Goal: Task Accomplishment & Management: Manage account settings

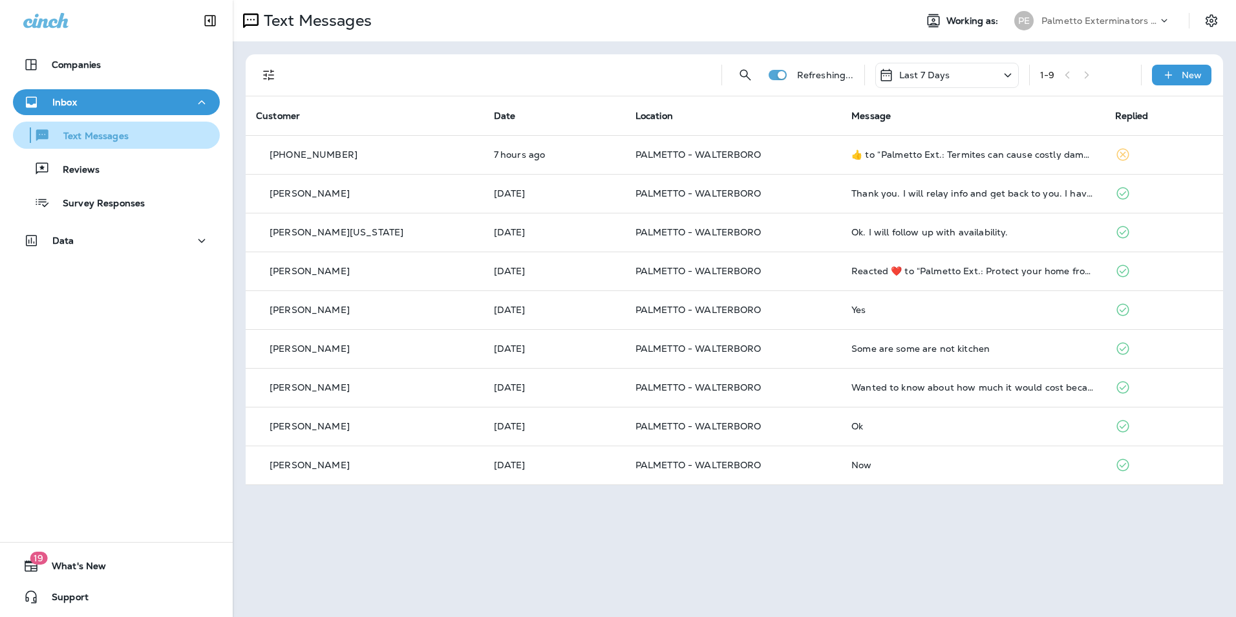
click at [159, 138] on div "Text Messages" at bounding box center [116, 134] width 196 height 19
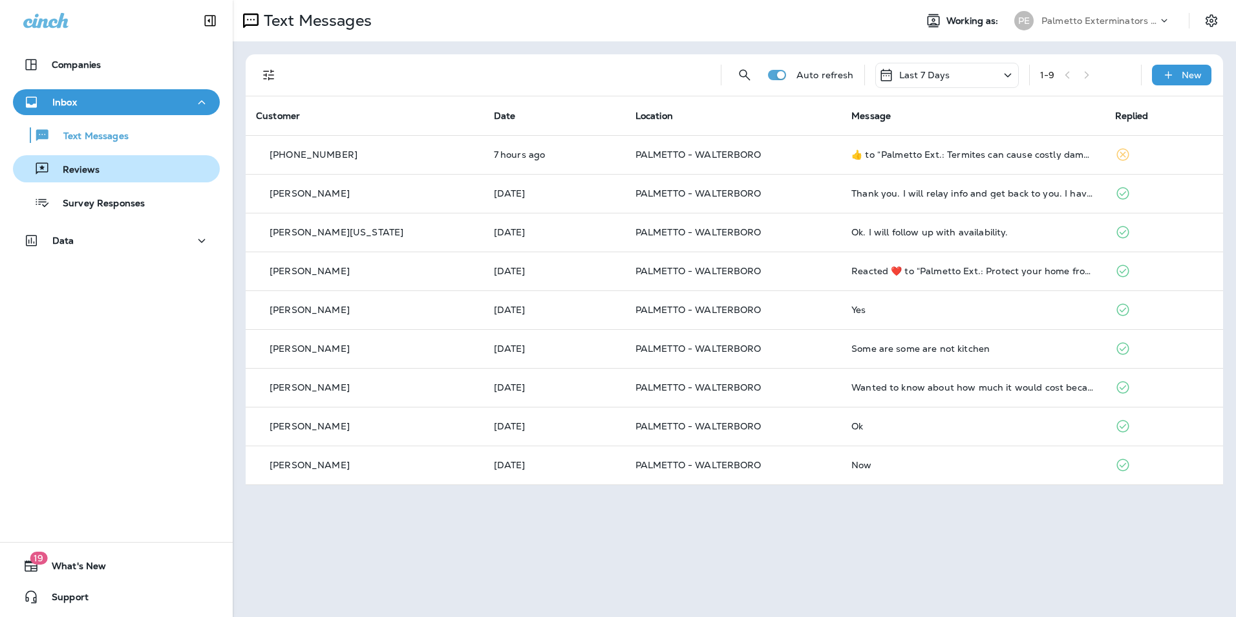
click at [134, 173] on div "Reviews" at bounding box center [116, 168] width 196 height 19
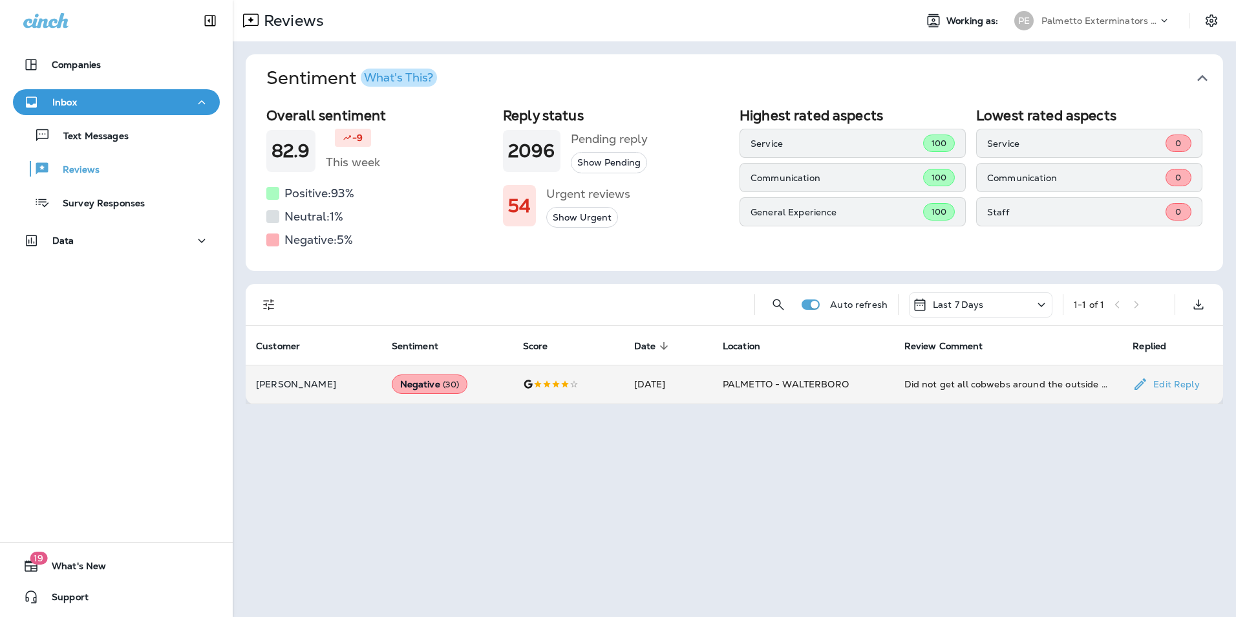
click at [412, 394] on div "Negative ( 30 )" at bounding box center [430, 383] width 76 height 19
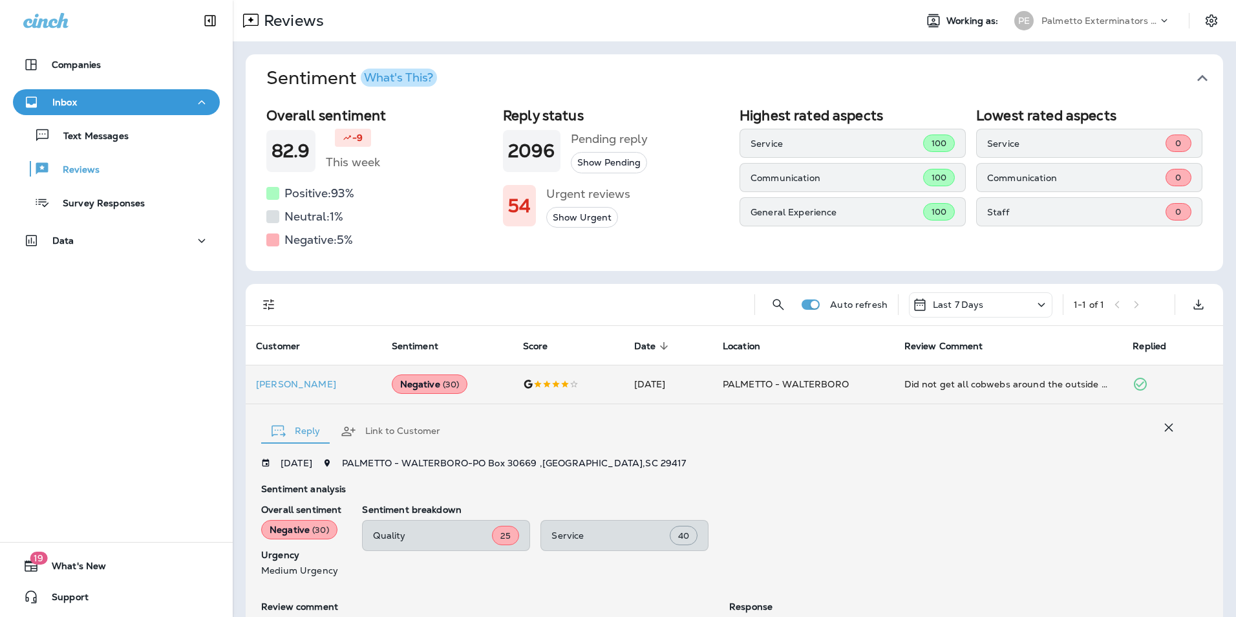
click at [978, 301] on div "Last 7 Days" at bounding box center [980, 304] width 143 height 25
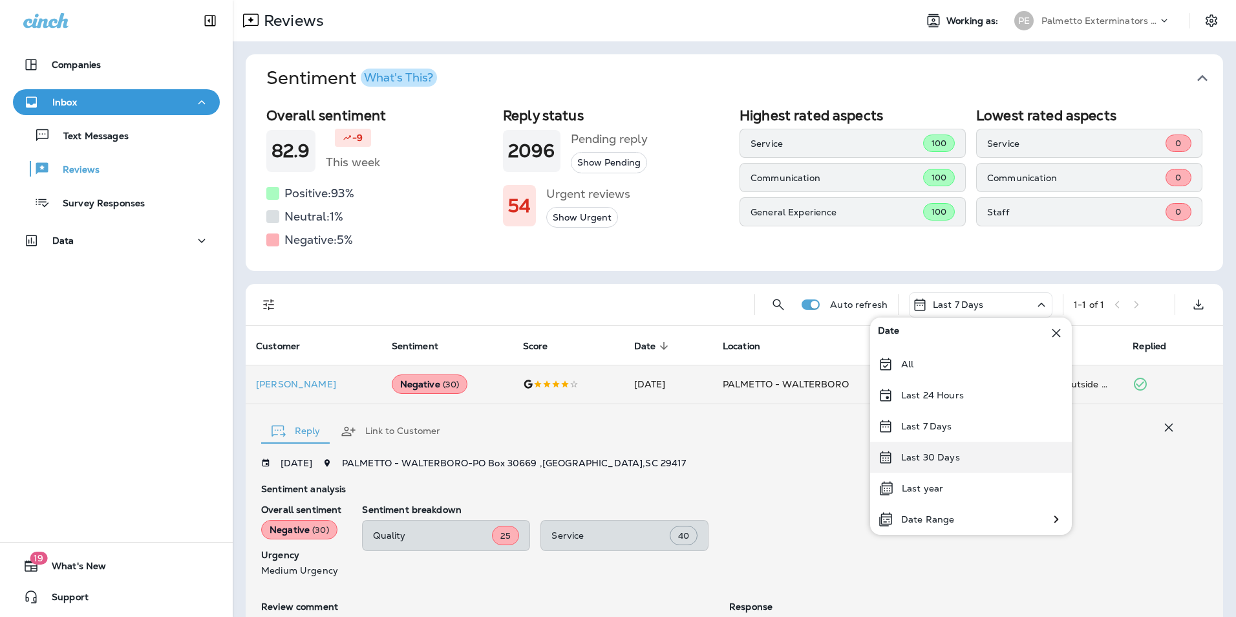
click at [930, 455] on p "Last 30 Days" at bounding box center [930, 457] width 59 height 10
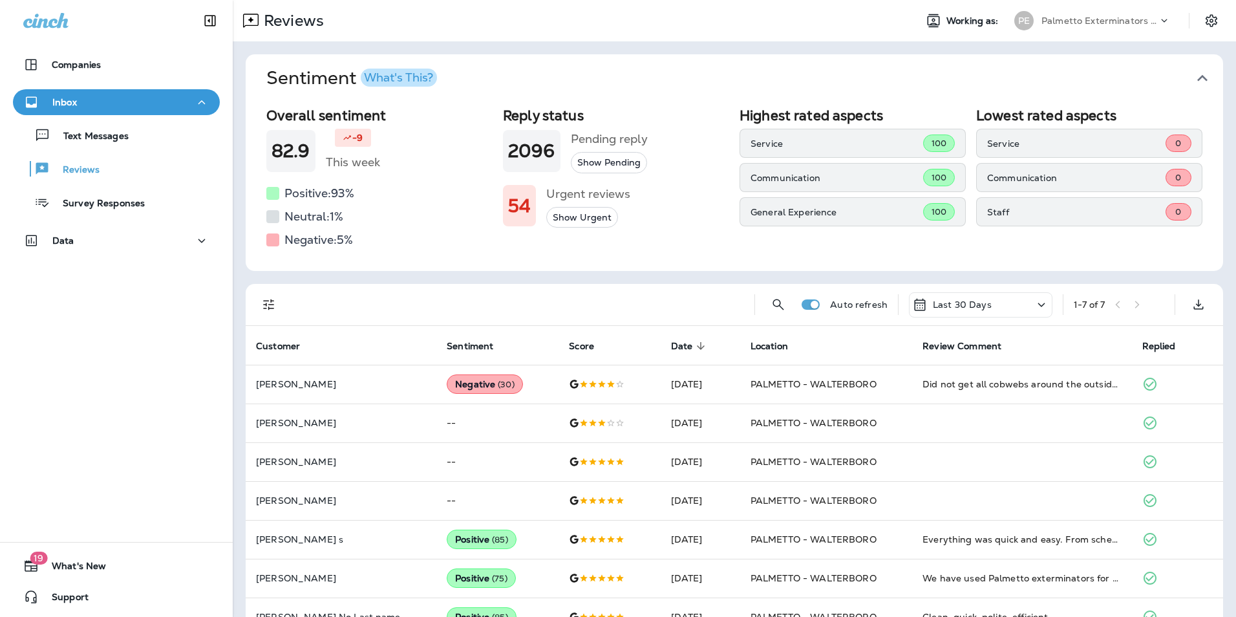
scroll to position [33, 0]
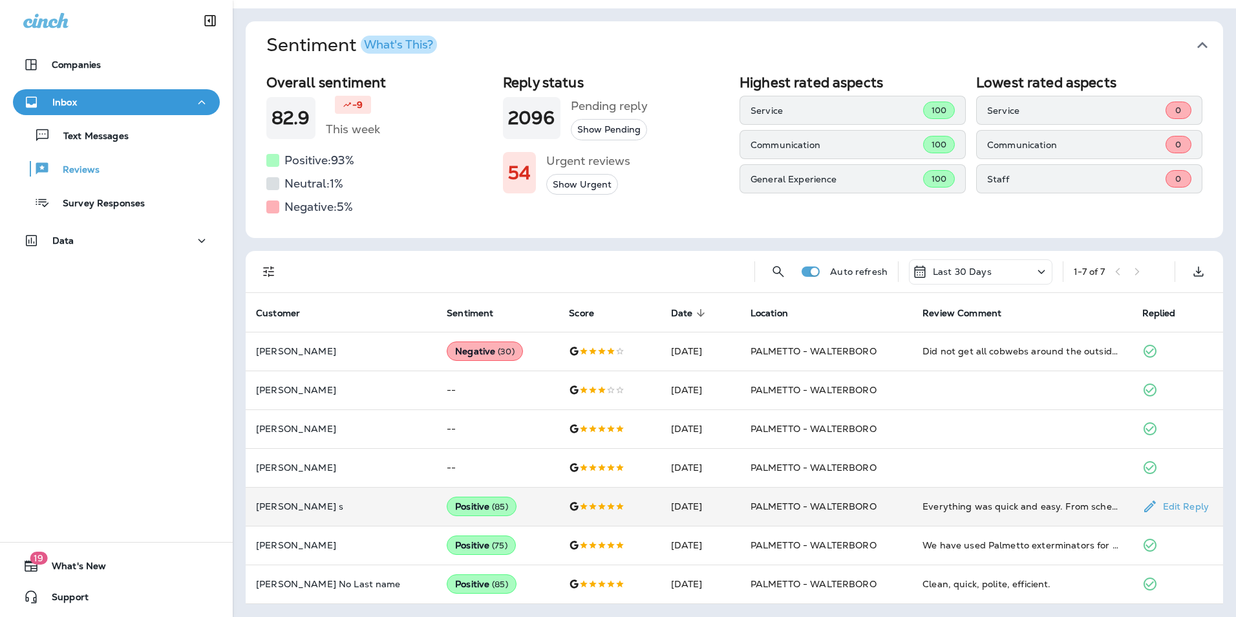
click at [492, 503] on span "( 85 )" at bounding box center [500, 506] width 16 height 11
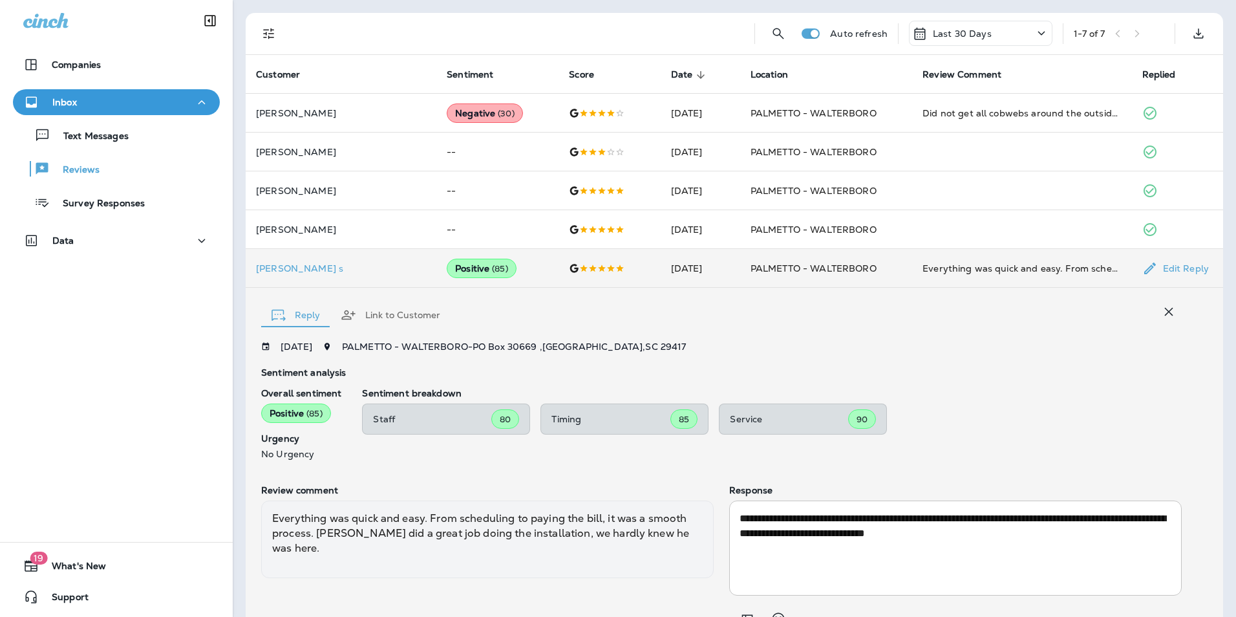
scroll to position [425, 0]
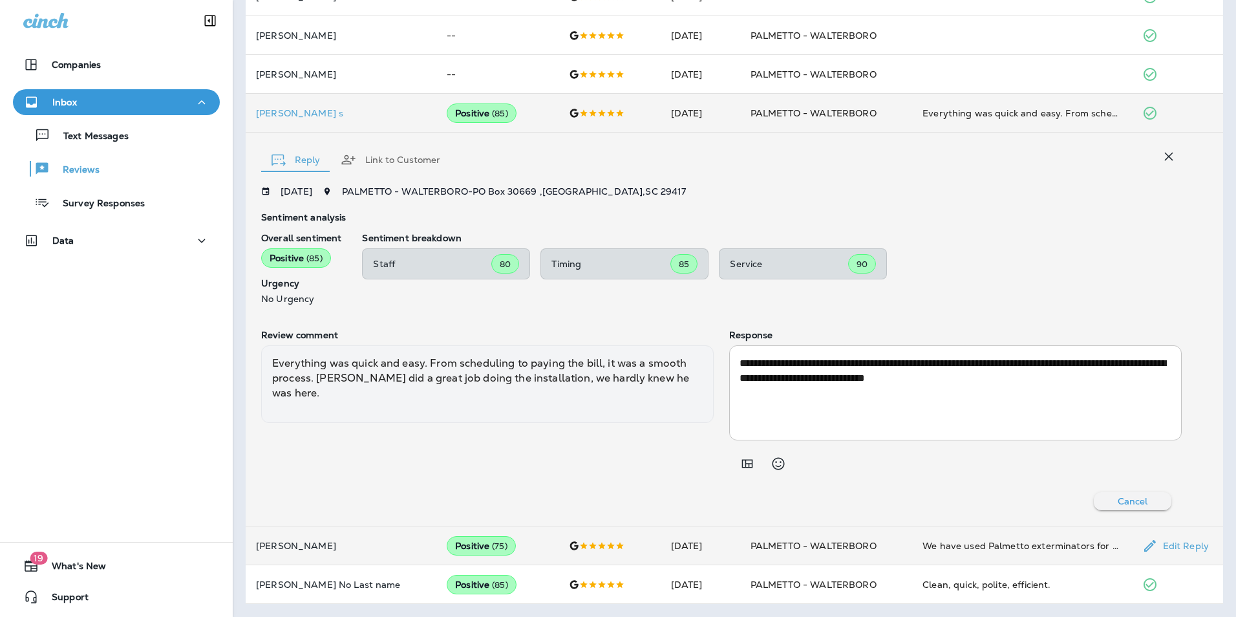
click at [492, 545] on span "( 75 )" at bounding box center [500, 545] width 16 height 11
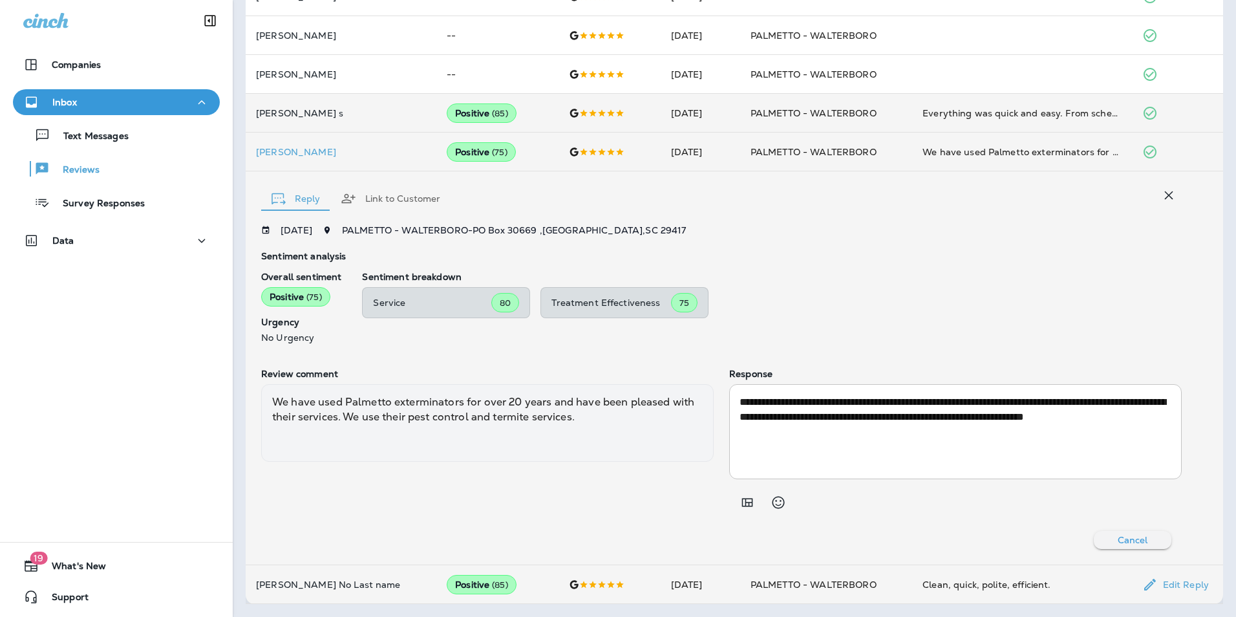
click at [447, 586] on div "Positive ( 85 )" at bounding box center [482, 584] width 70 height 19
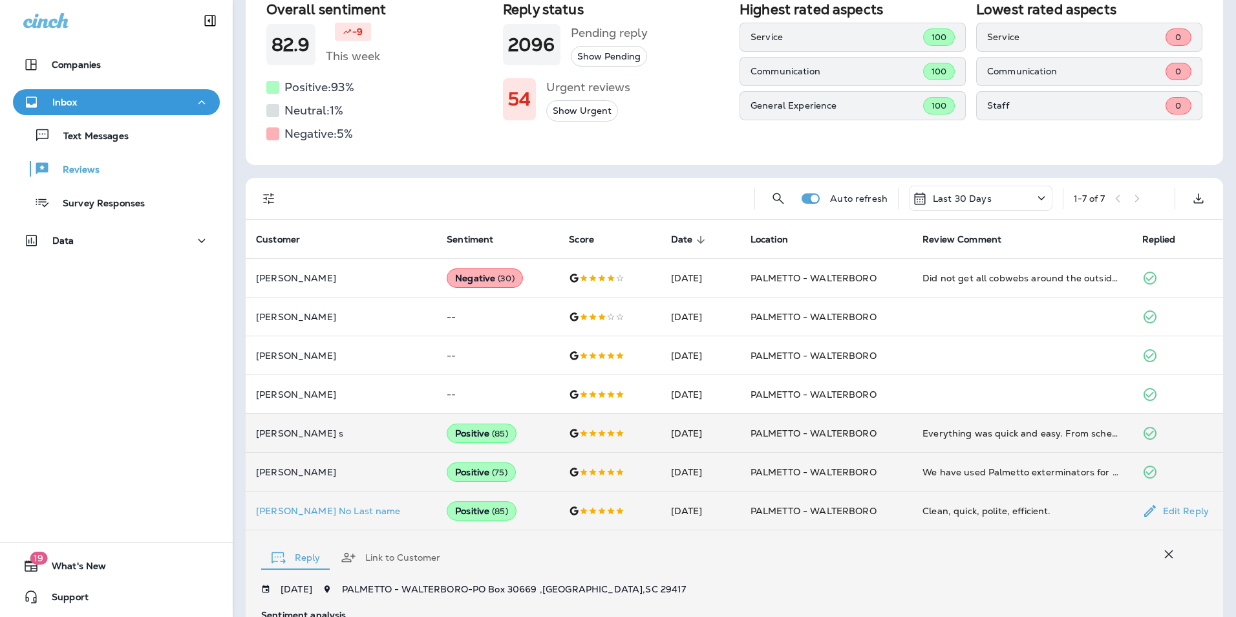
scroll to position [102, 0]
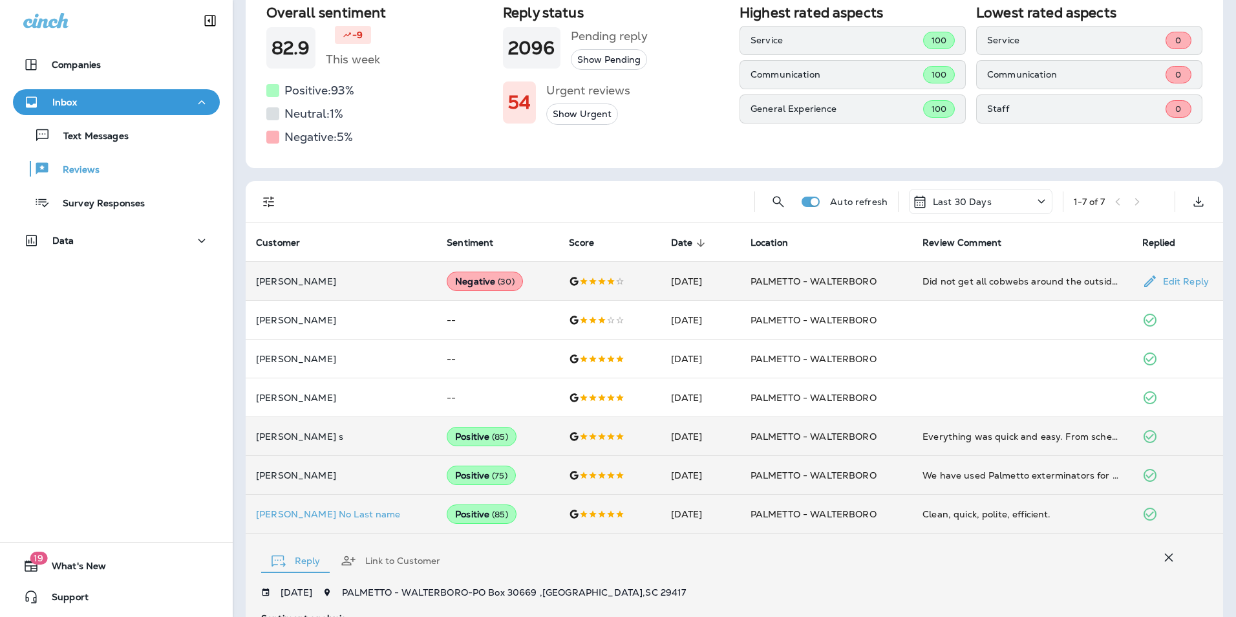
click at [447, 285] on div "Negative ( 30 )" at bounding box center [485, 280] width 76 height 19
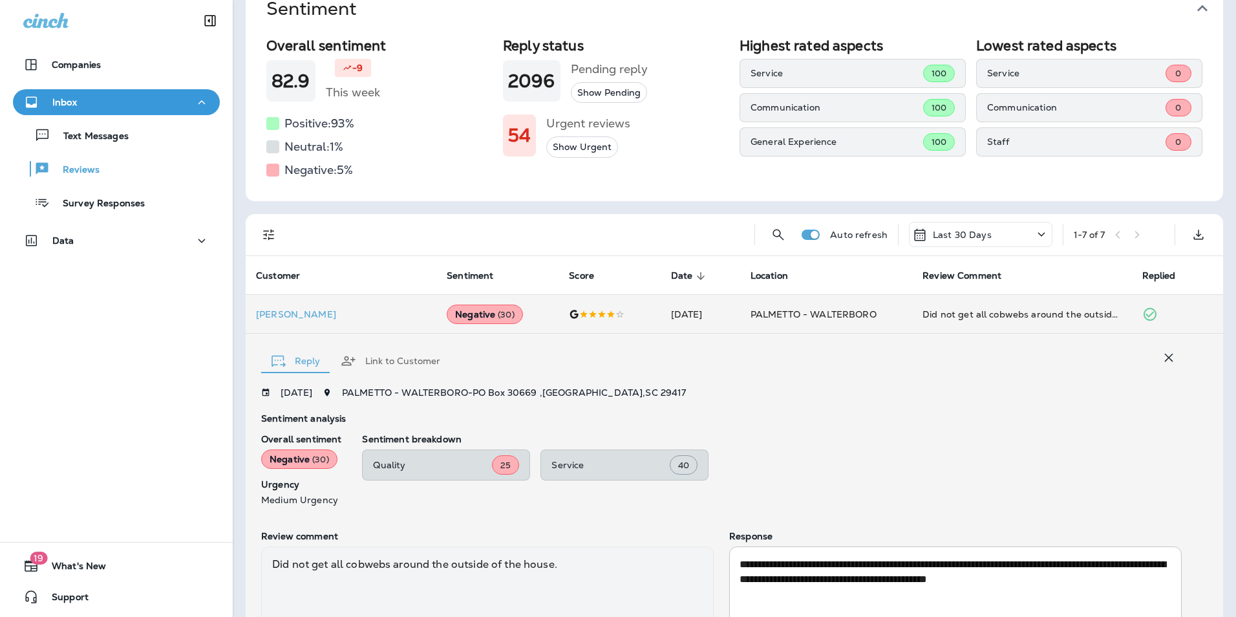
scroll to position [0, 0]
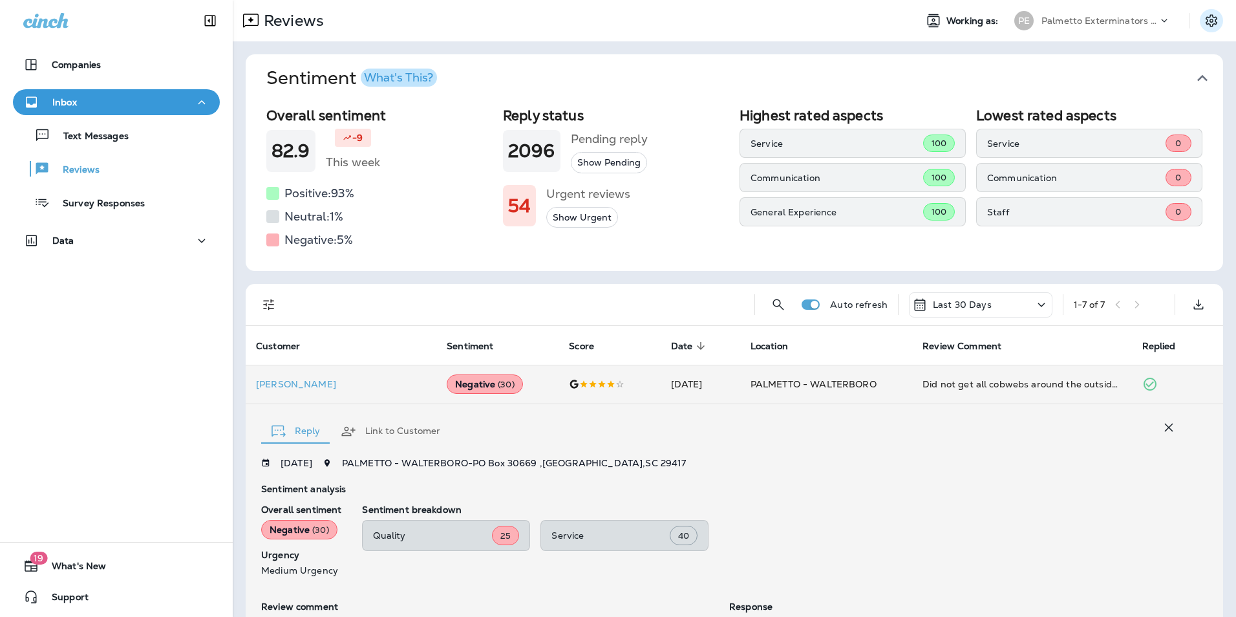
click at [1203, 19] on icon "Settings" at bounding box center [1211, 21] width 16 height 16
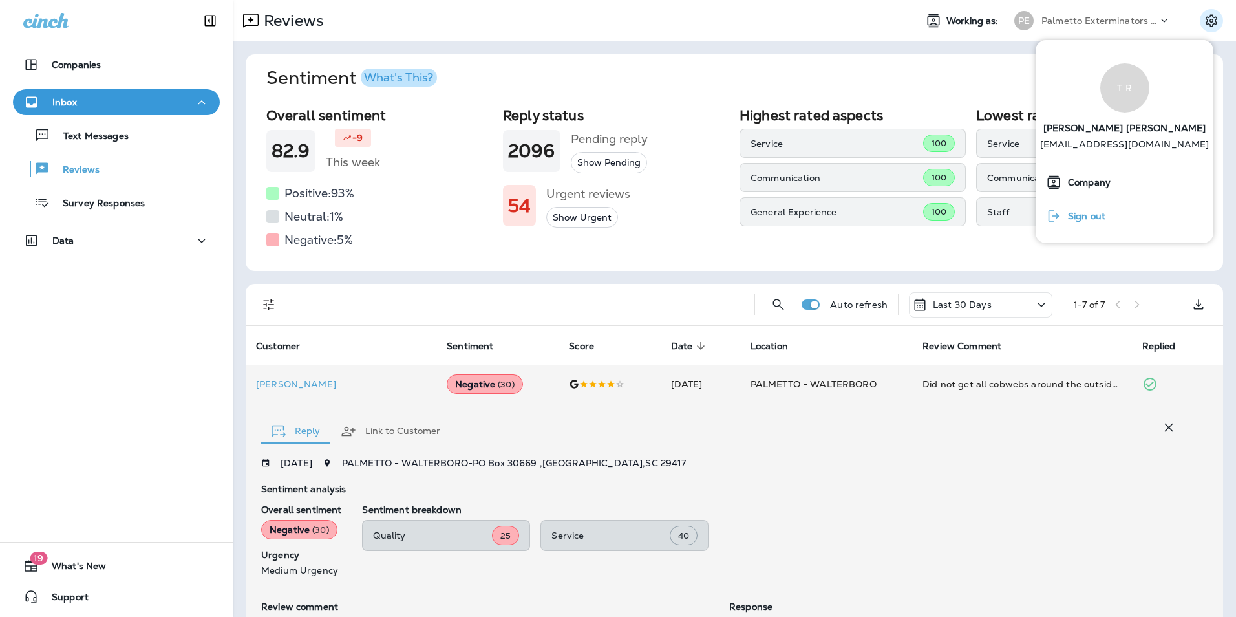
click at [1084, 226] on div "Sign out" at bounding box center [1076, 216] width 70 height 26
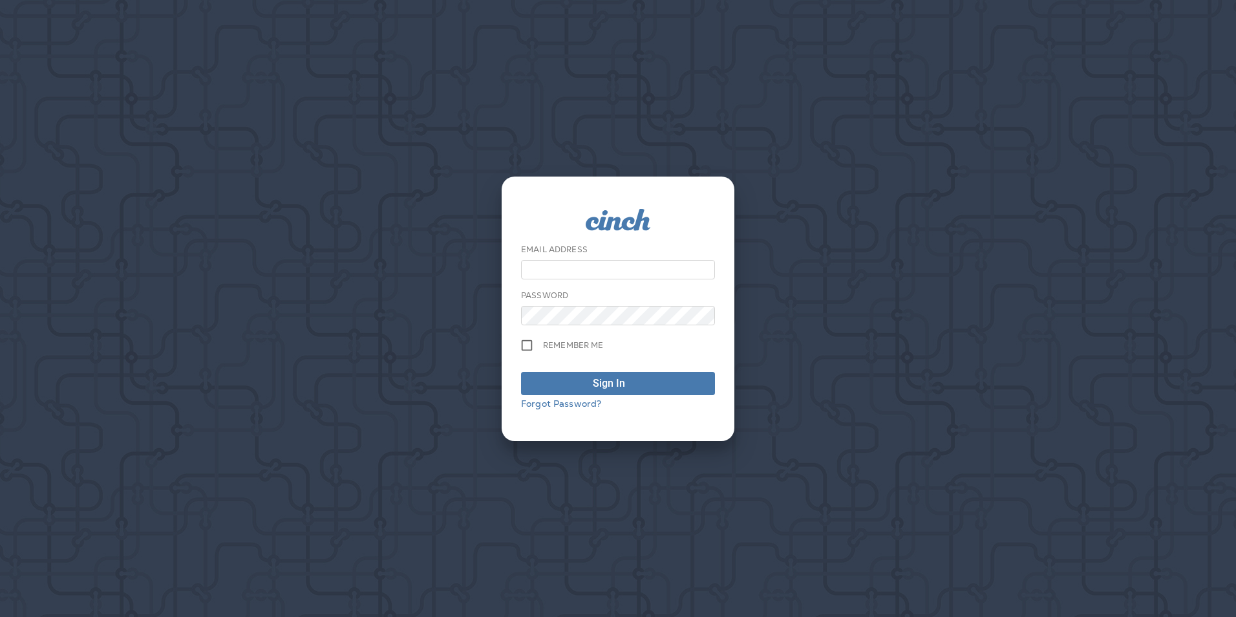
type input "**********"
